Goal: Find specific page/section: Find specific page/section

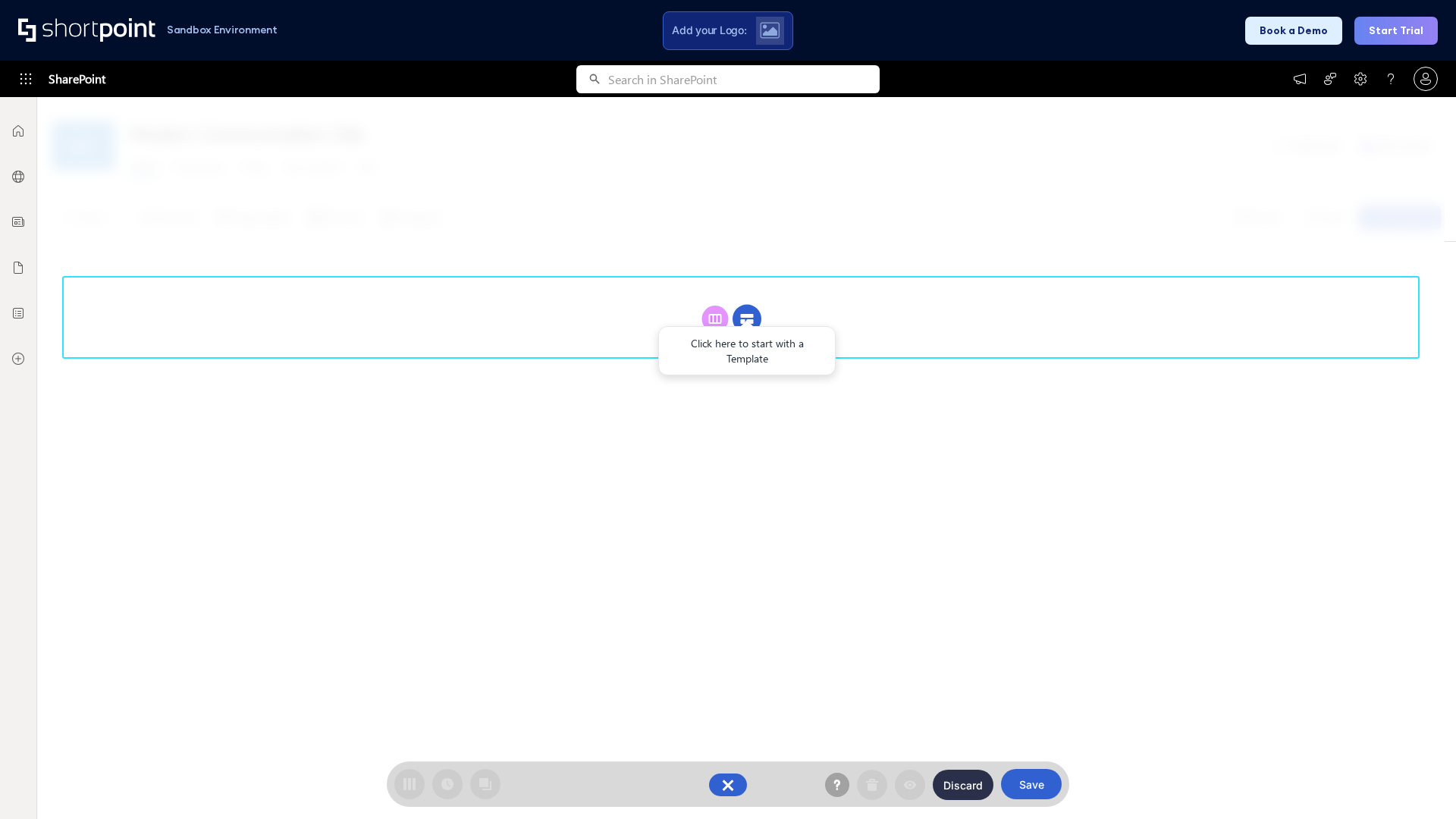
click at [747, 319] on circle at bounding box center [746, 319] width 29 height 29
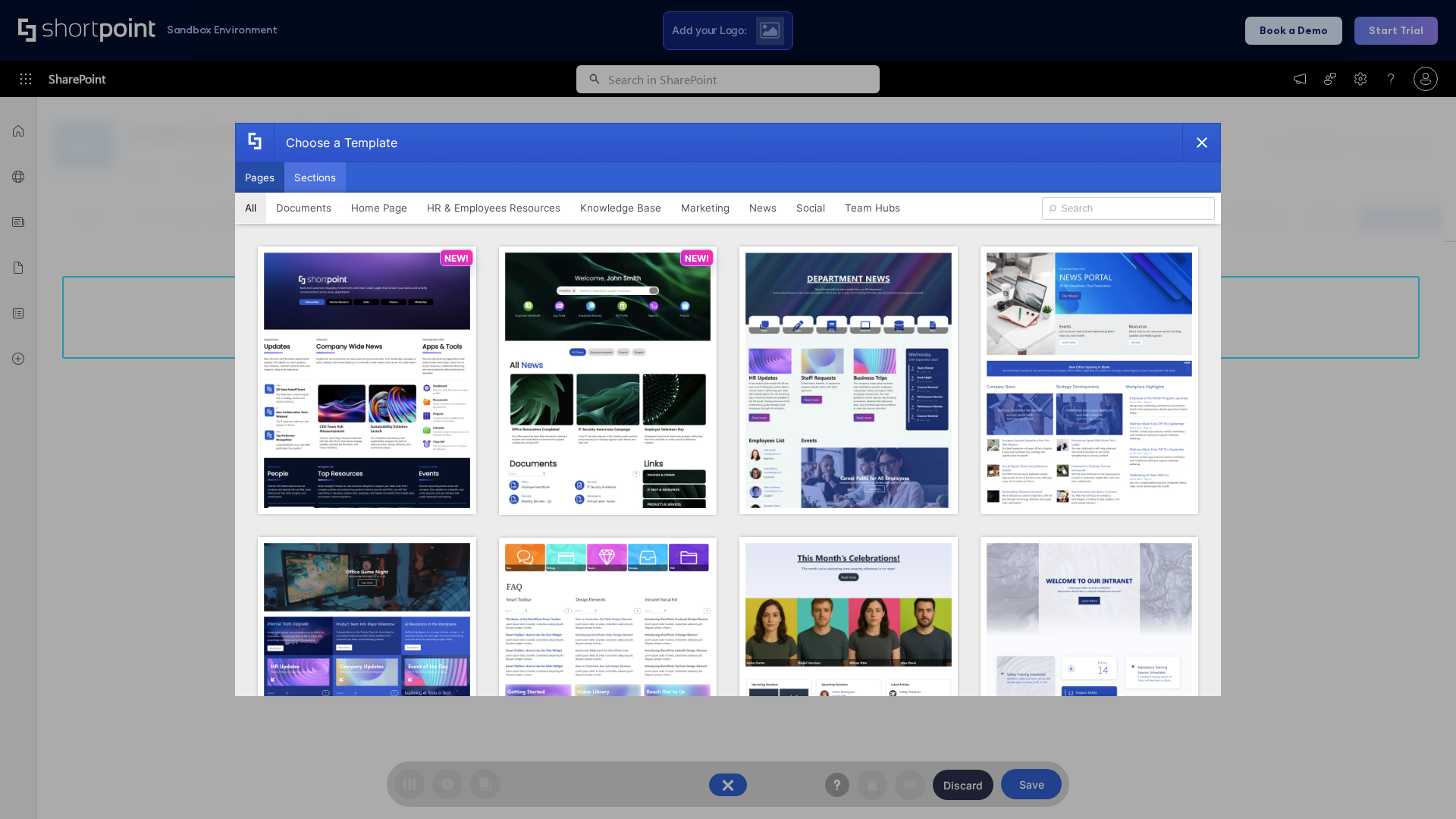
click at [315, 178] on button "Sections" at bounding box center [315, 177] width 61 height 31
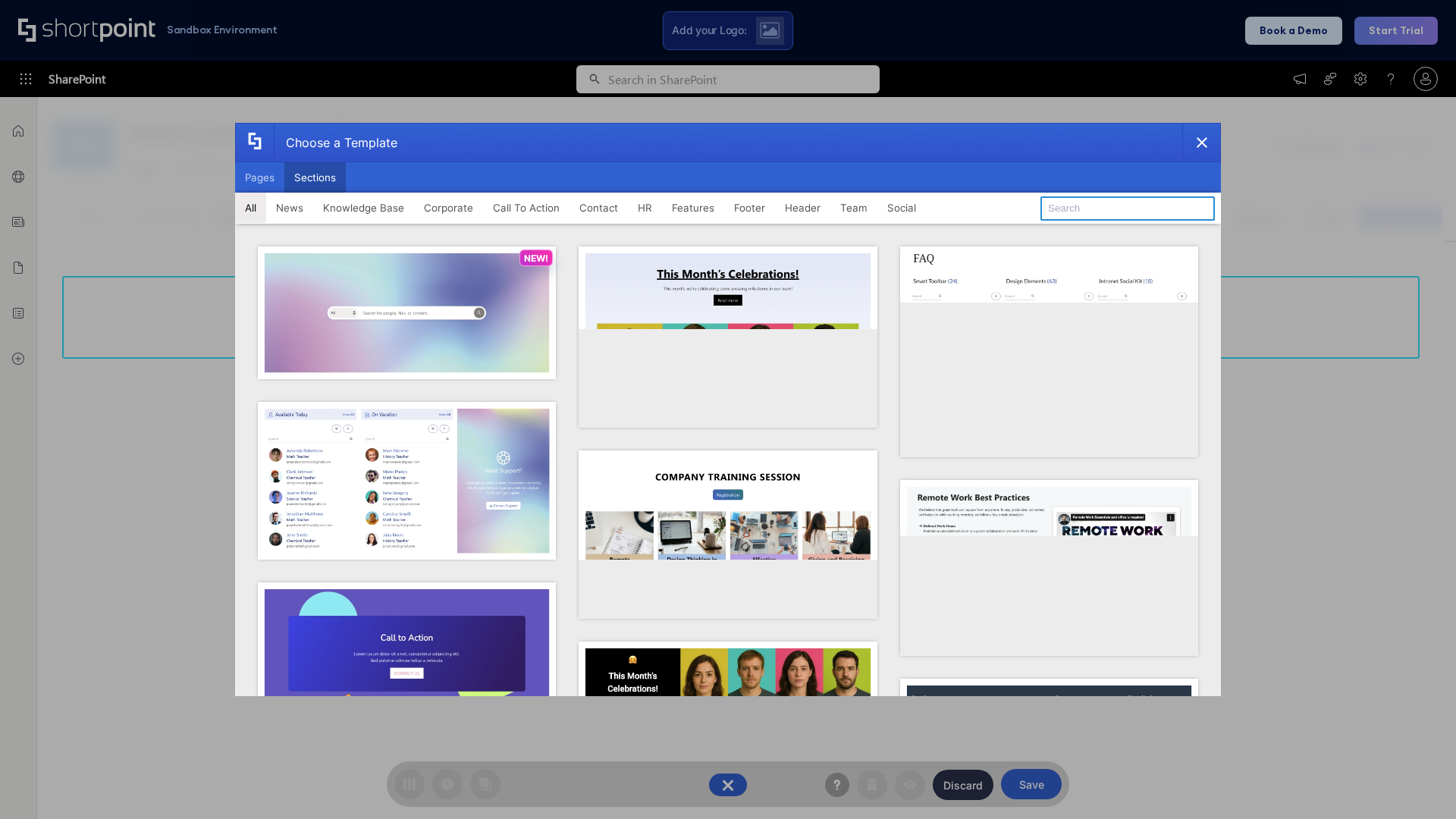
type input "HR Hub"
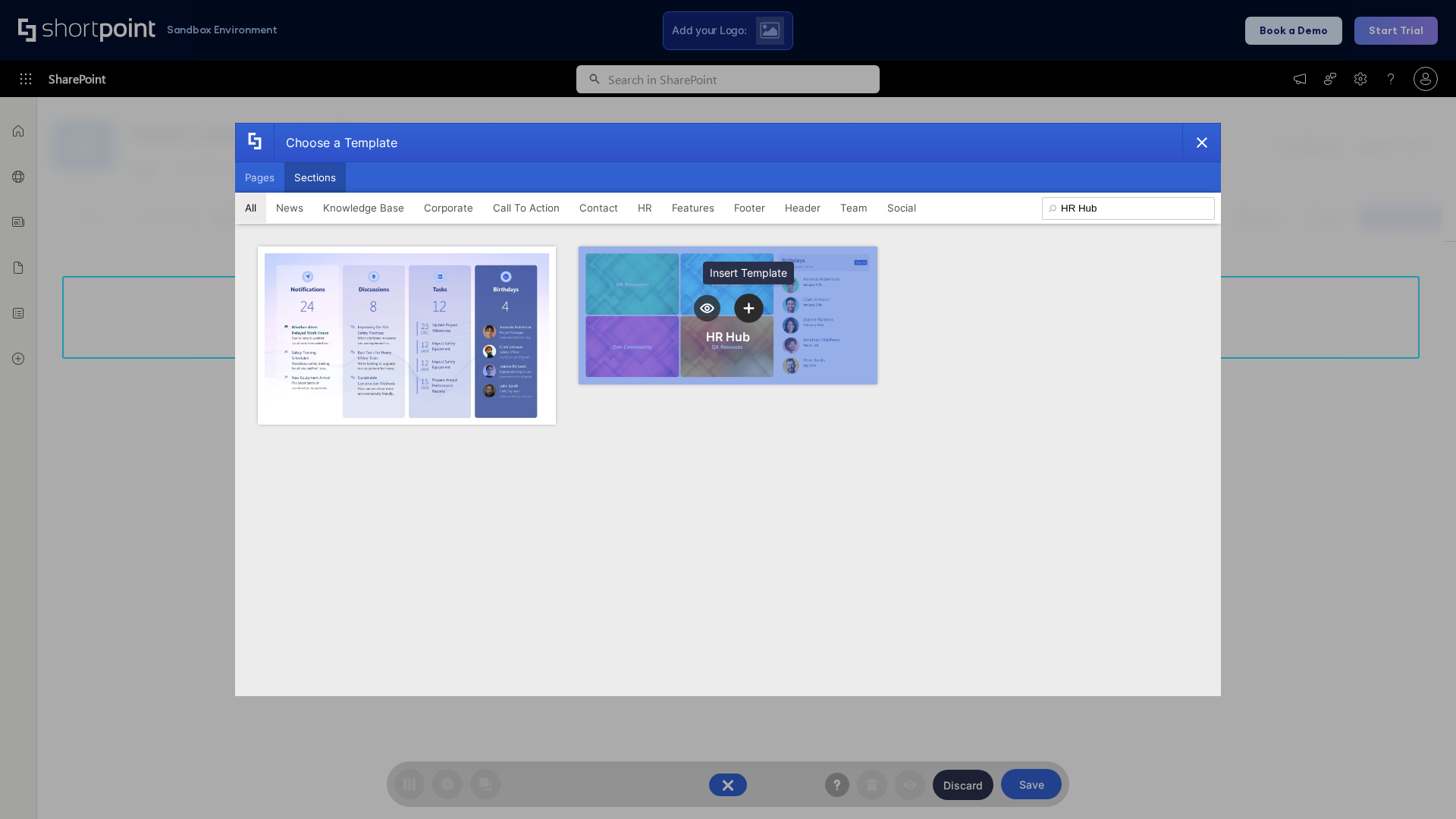
click at [748, 307] on icon "template selector" at bounding box center [748, 307] width 11 height 11
